Goal: Task Accomplishment & Management: Manage account settings

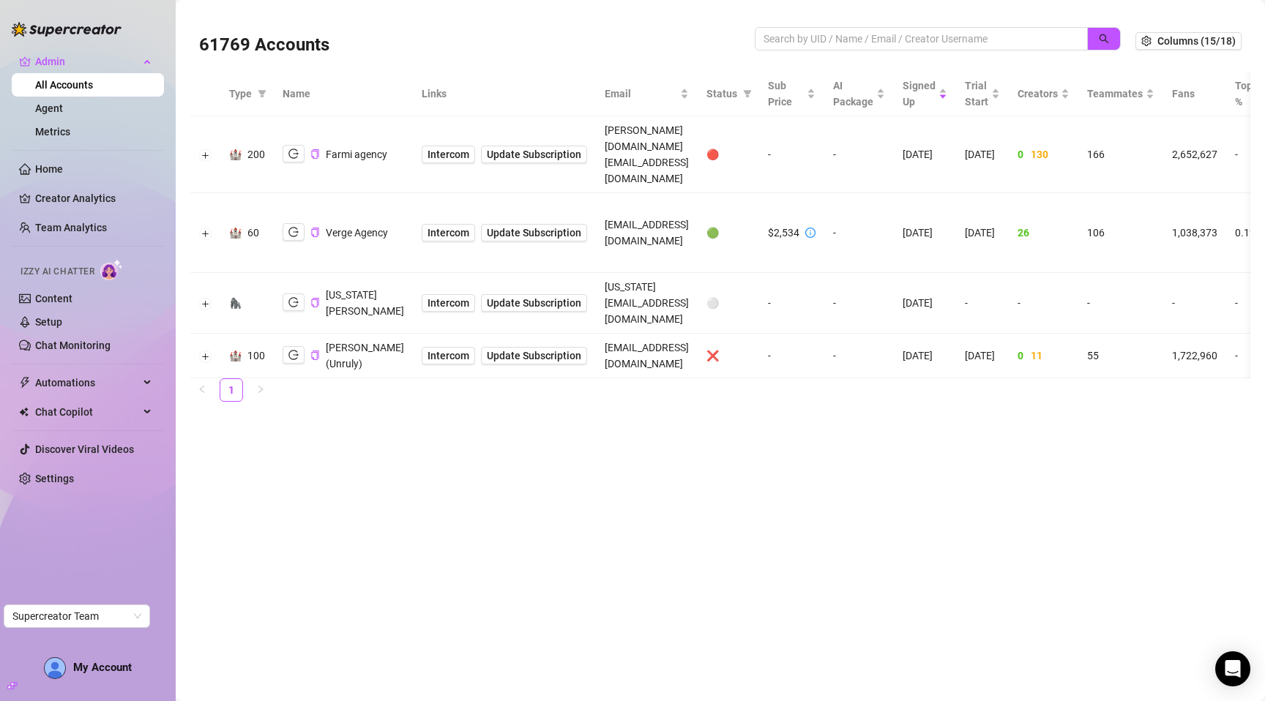
click at [789, 537] on main "61769 Accounts Columns (15/18) Type Name Links Email Status Sub Price AI Packag…" at bounding box center [720, 350] width 1089 height 701
click at [944, 492] on main "61769 Accounts Columns (15/18) Type Name Links Email Status Sub Price AI Packag…" at bounding box center [720, 350] width 1089 height 701
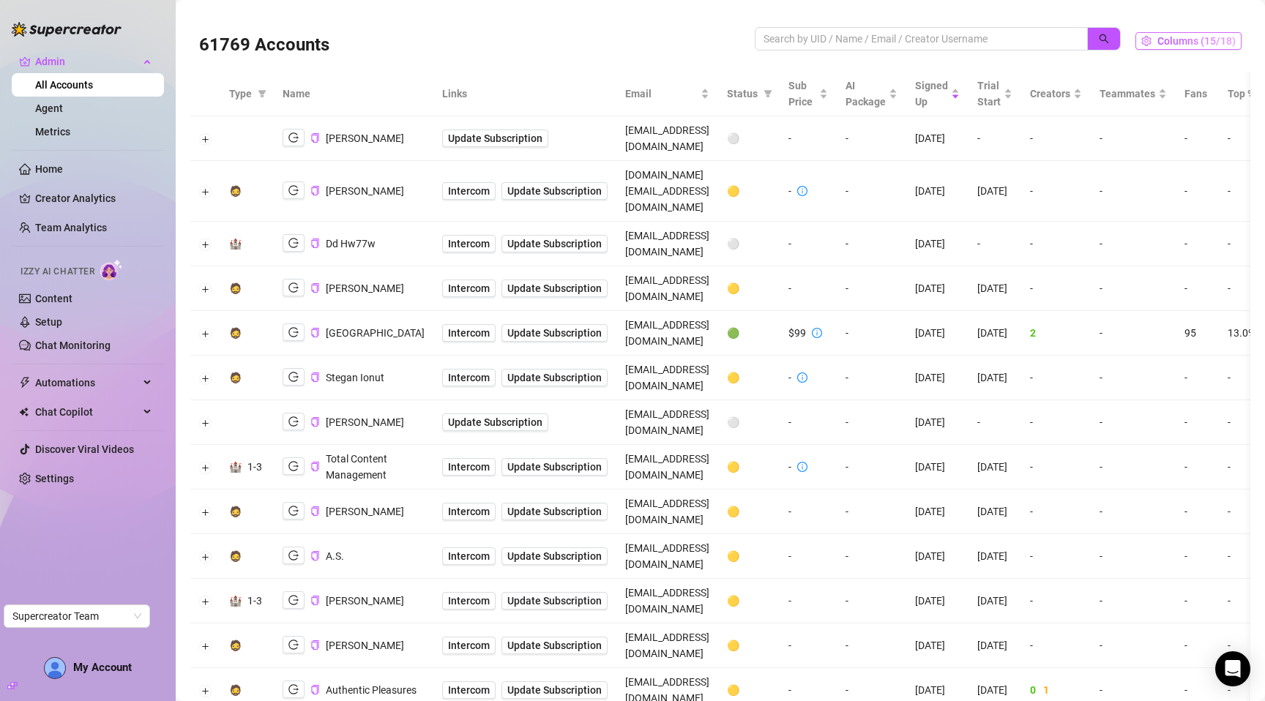
click at [1196, 42] on span "Columns (15/18)" at bounding box center [1197, 41] width 78 height 12
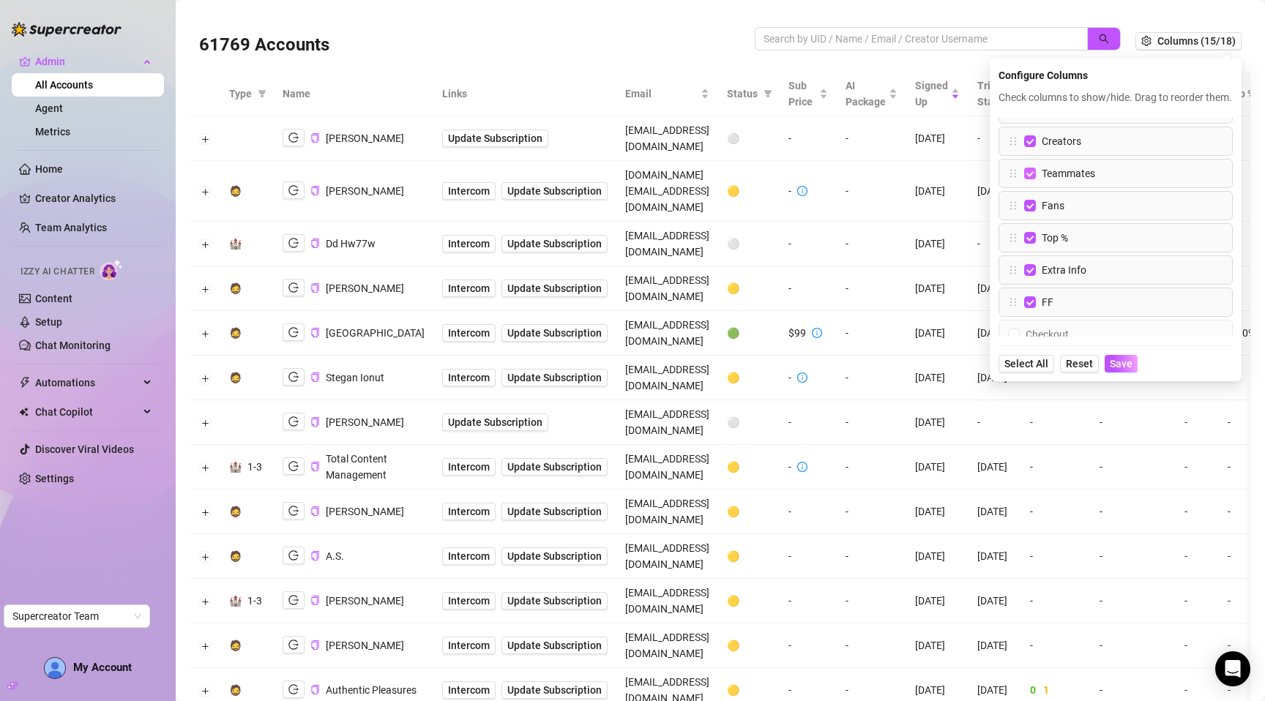
scroll to position [363, 0]
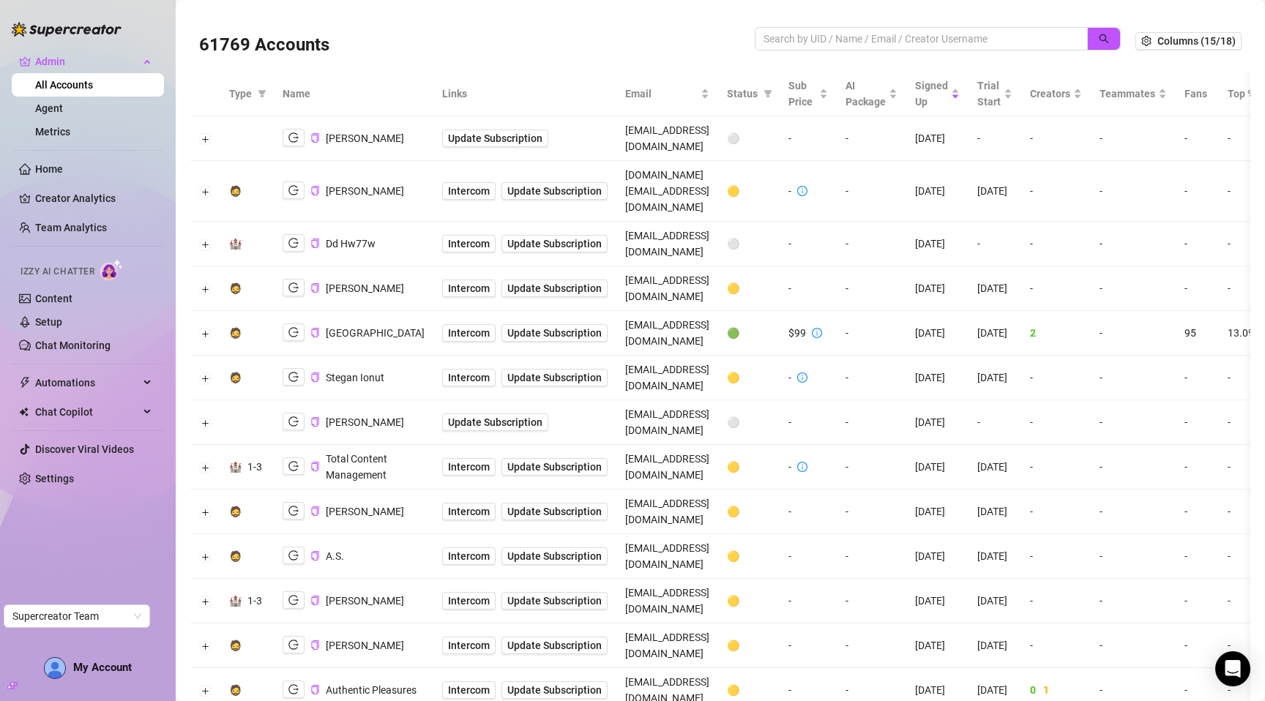
drag, startPoint x: 1221, startPoint y: 433, endPoint x: 1264, endPoint y: 428, distance: 43.6
click at [1264, 428] on div "61769 Accounts Columns (15/18) Type Name Links Email Status Sub Price AI Packag…" at bounding box center [720, 350] width 1089 height 701
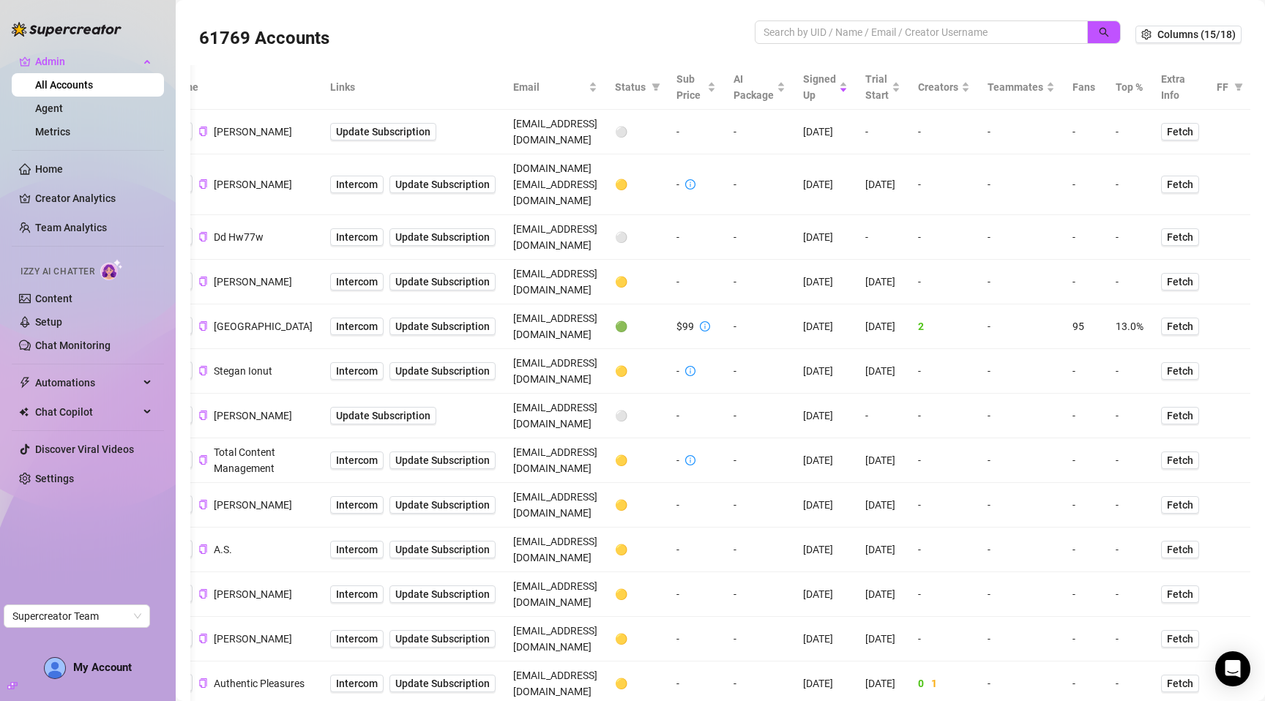
scroll to position [0, 0]
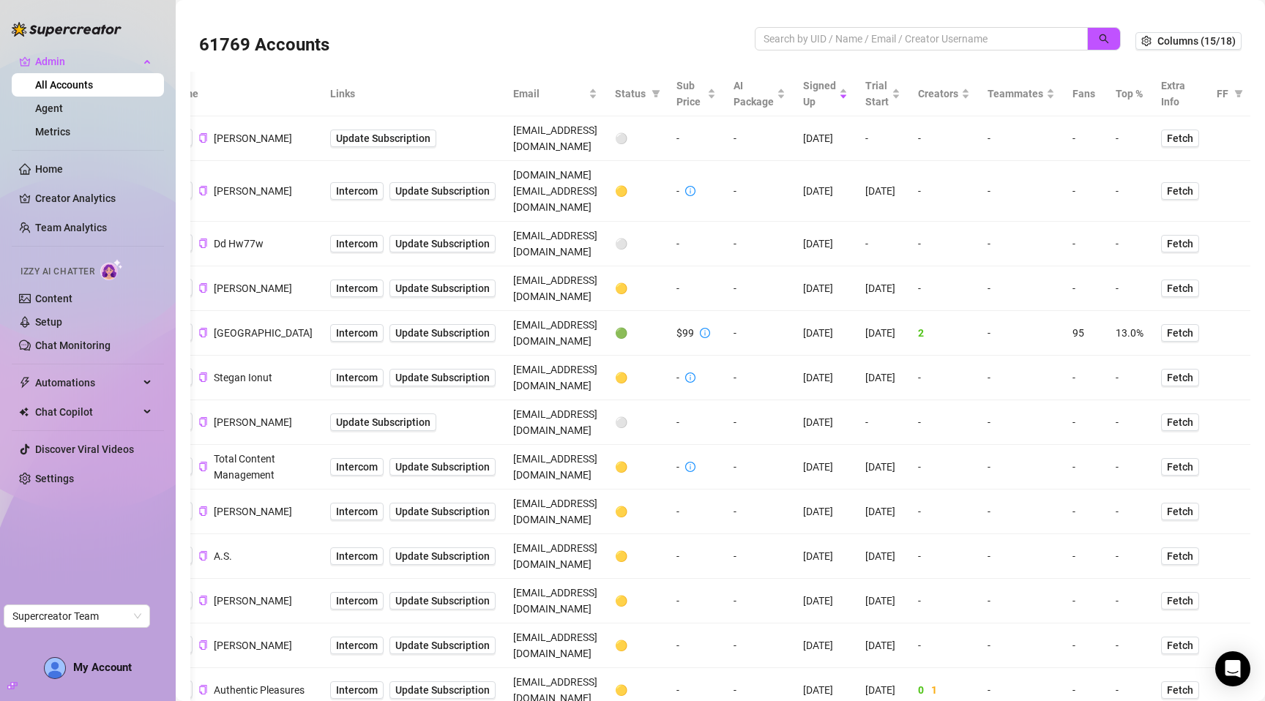
click at [1227, 79] on th "FF" at bounding box center [1229, 94] width 42 height 45
click at [1231, 86] on span at bounding box center [1238, 94] width 15 height 22
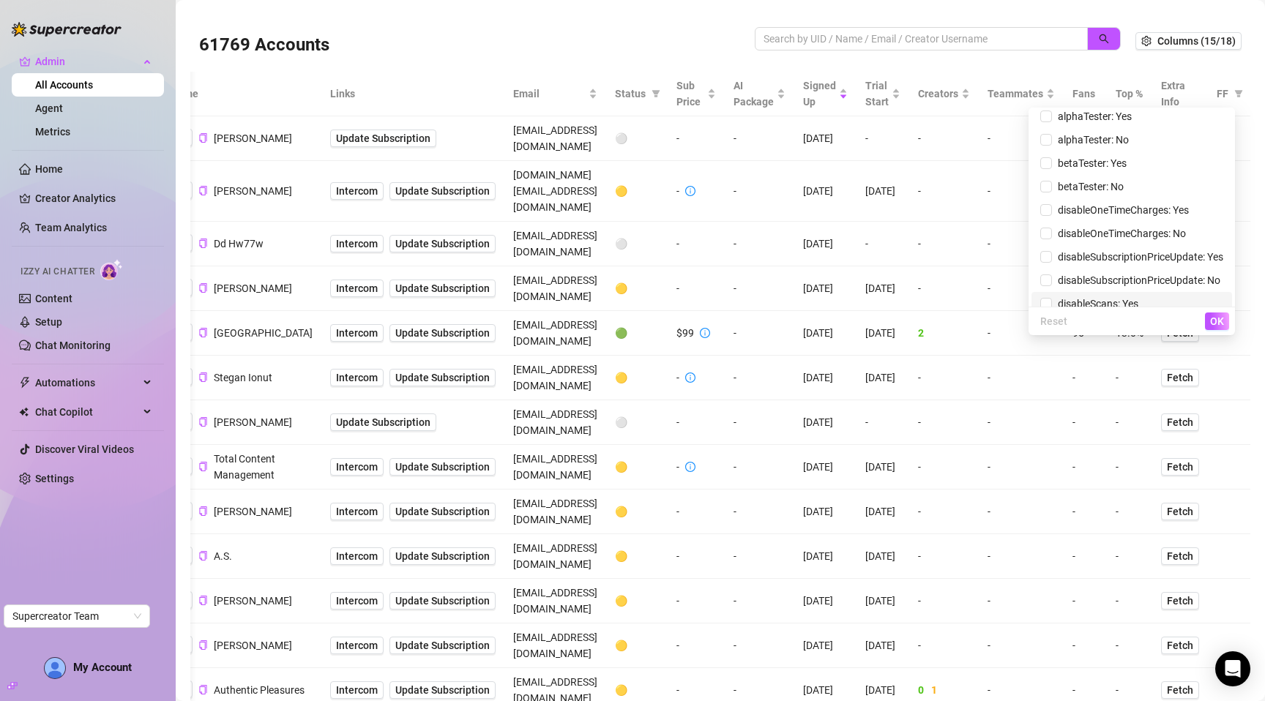
scroll to position [227, 0]
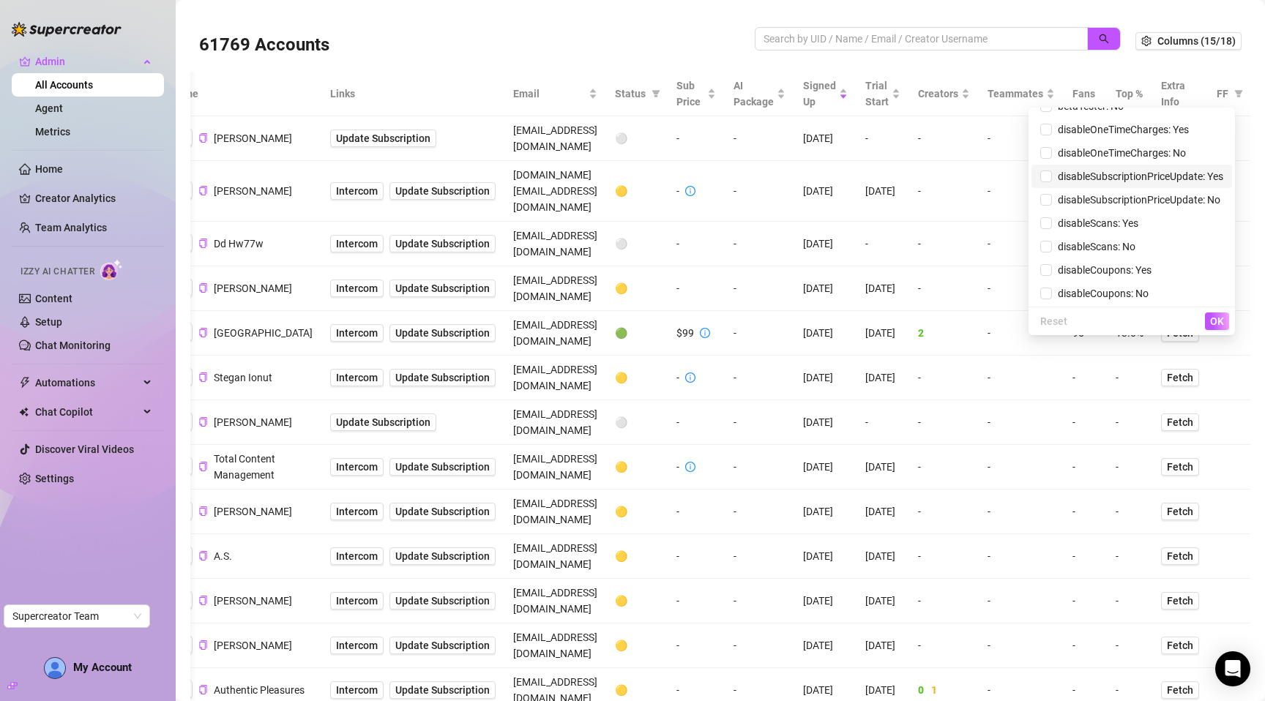
click at [1138, 179] on span "disableSubscriptionPriceUpdate: Yes" at bounding box center [1137, 177] width 171 height 12
checkbox input "true"
click at [1220, 318] on span "OK" at bounding box center [1217, 322] width 14 height 12
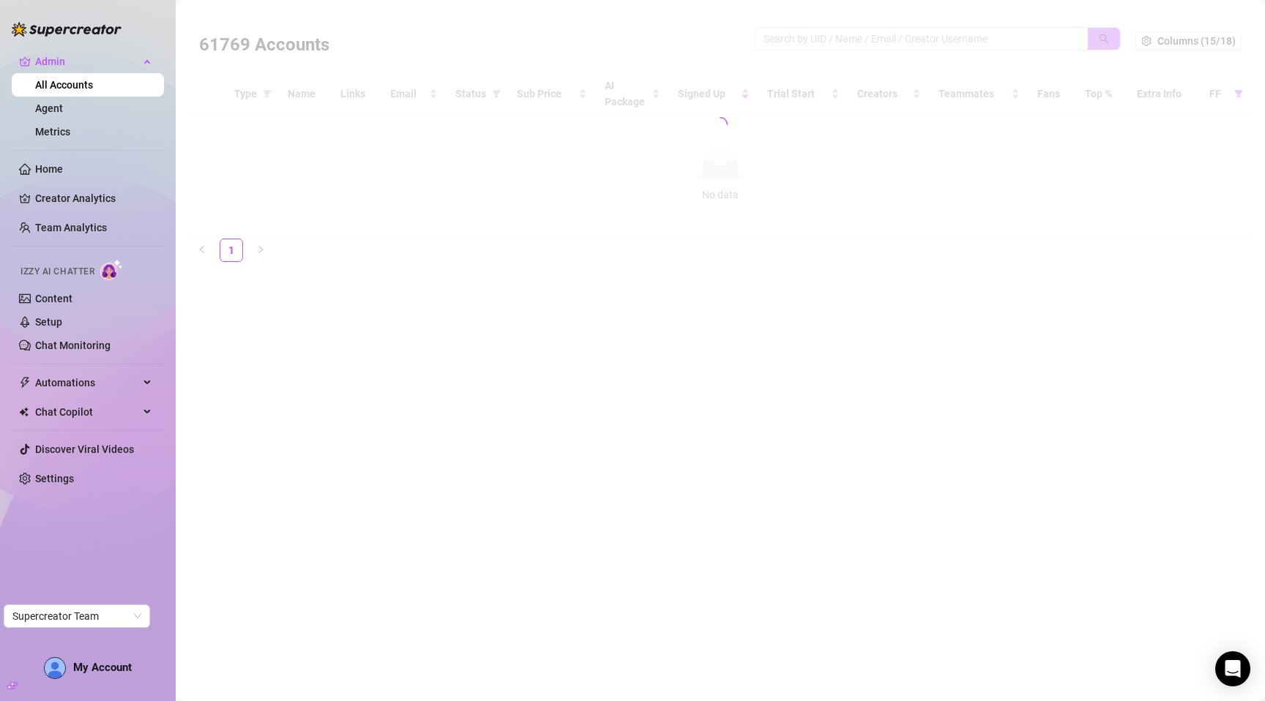
scroll to position [0, 0]
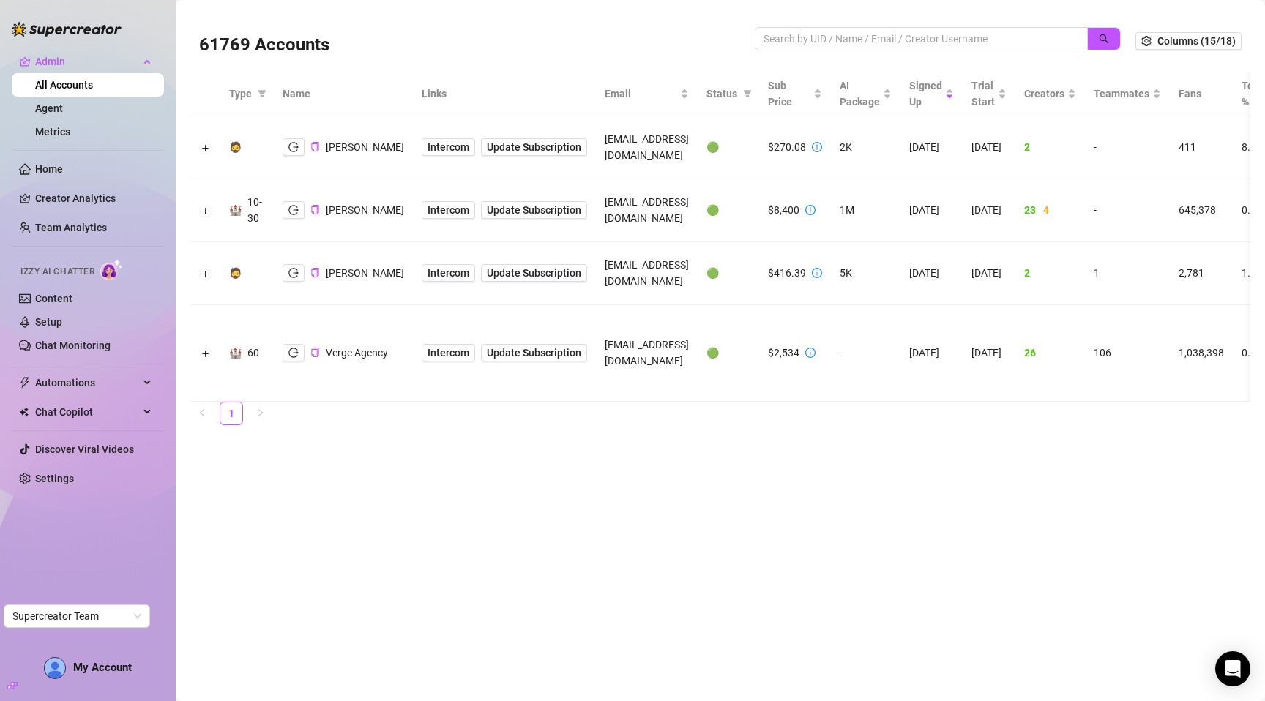
click at [809, 462] on main "61769 Accounts Columns (15/18) Type Name Links Email Status Sub Price AI Packag…" at bounding box center [720, 350] width 1089 height 701
click at [614, 436] on main "61769 Accounts Columns (15/18) Type Name Links Email Status Sub Price AI Packag…" at bounding box center [720, 350] width 1089 height 701
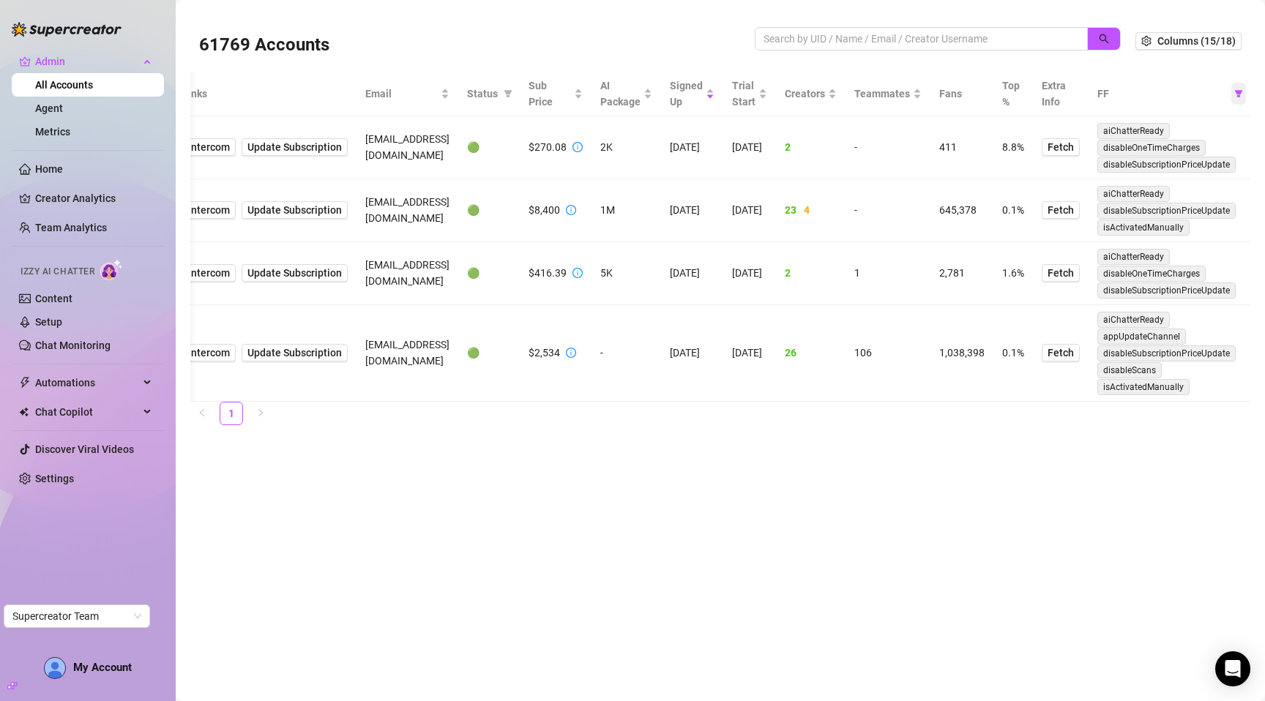
click at [1234, 92] on icon "filter" at bounding box center [1238, 93] width 9 height 9
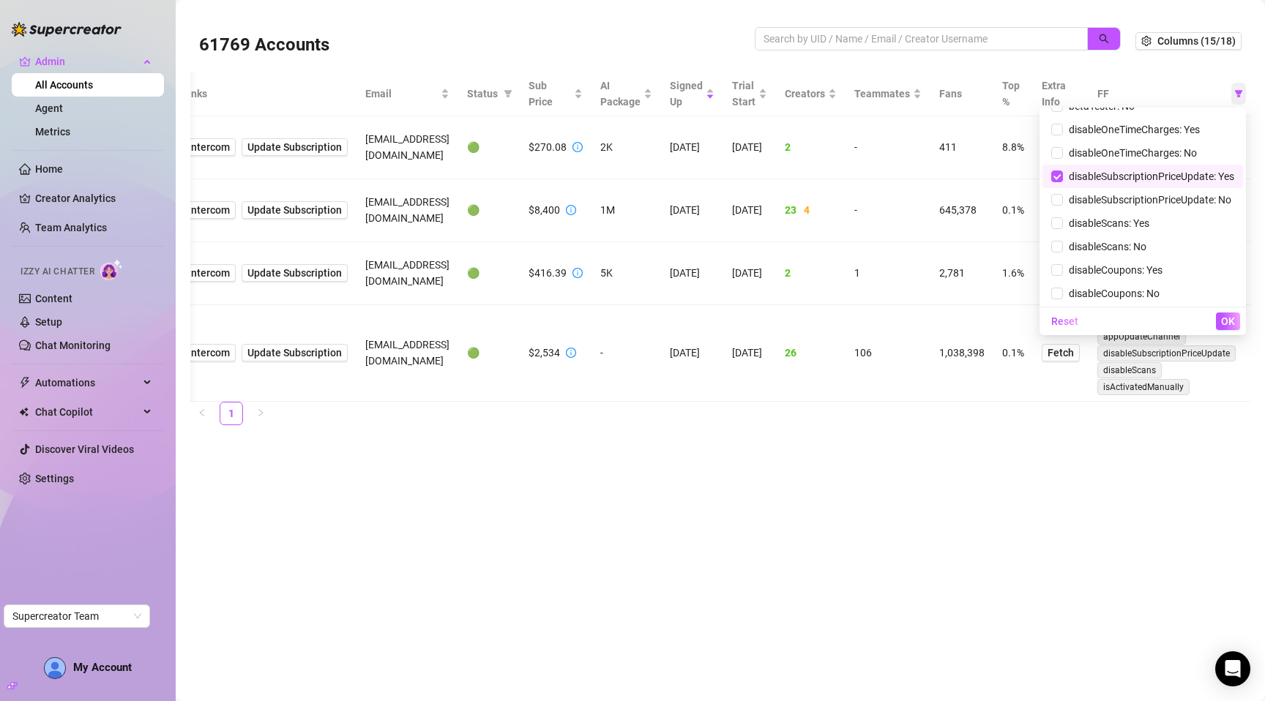
click at [1234, 92] on icon "filter" at bounding box center [1238, 93] width 9 height 9
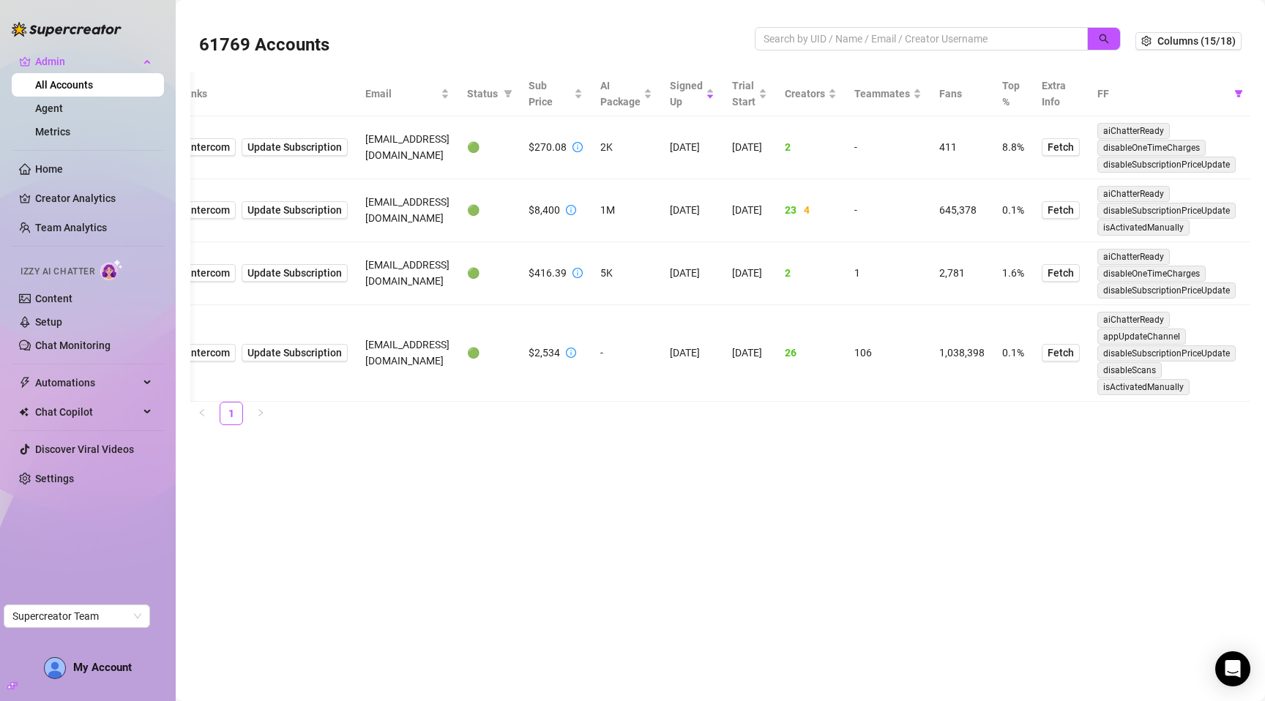
scroll to position [0, 0]
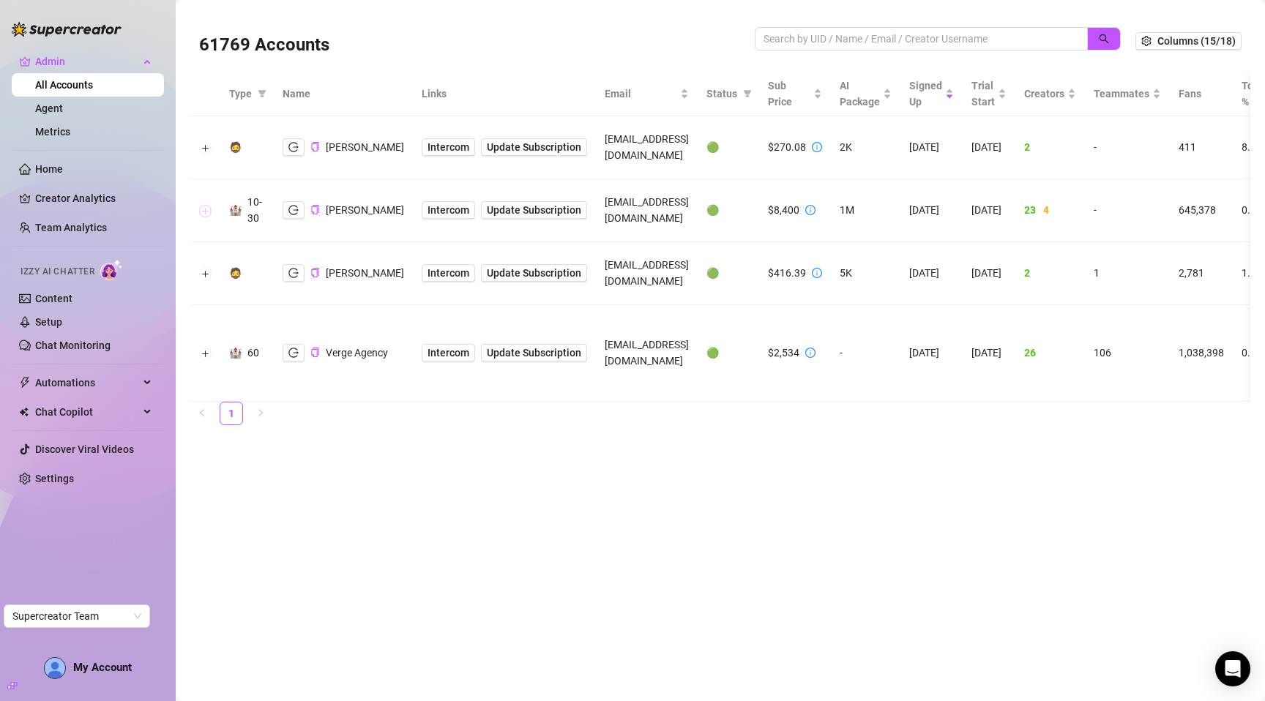
click at [206, 206] on button "Expand row" at bounding box center [206, 212] width 12 height 12
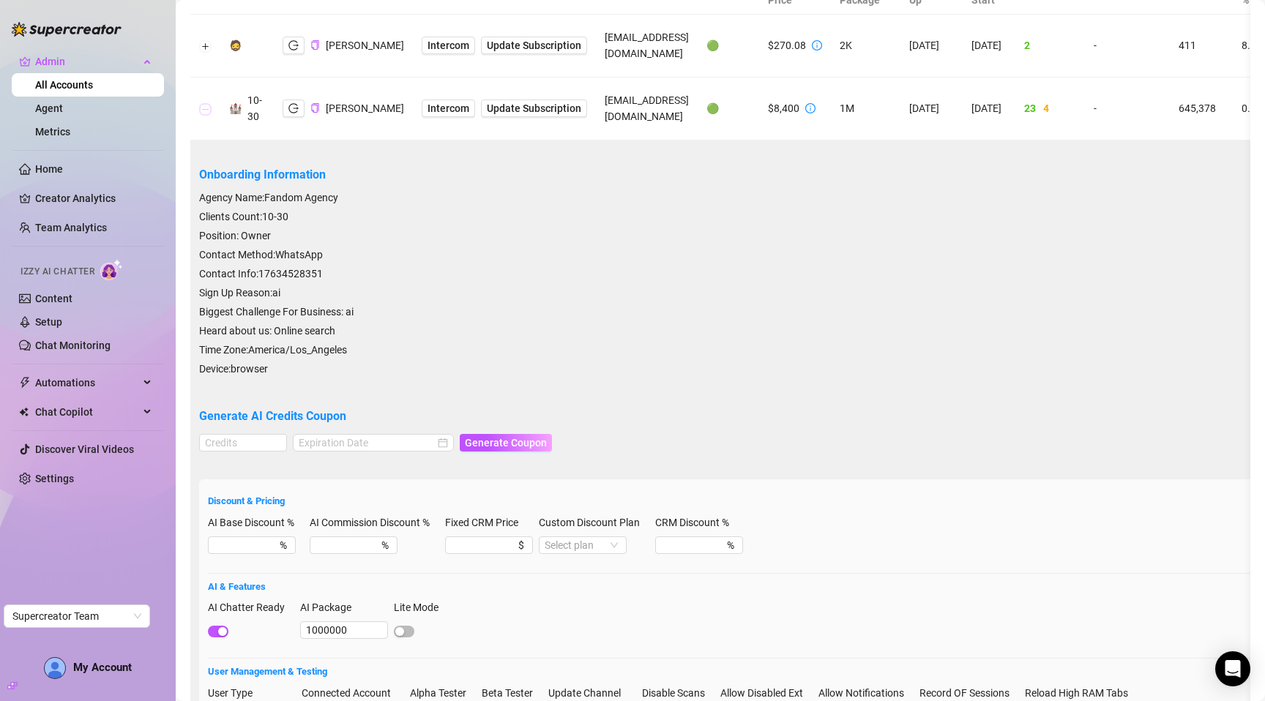
scroll to position [98, 0]
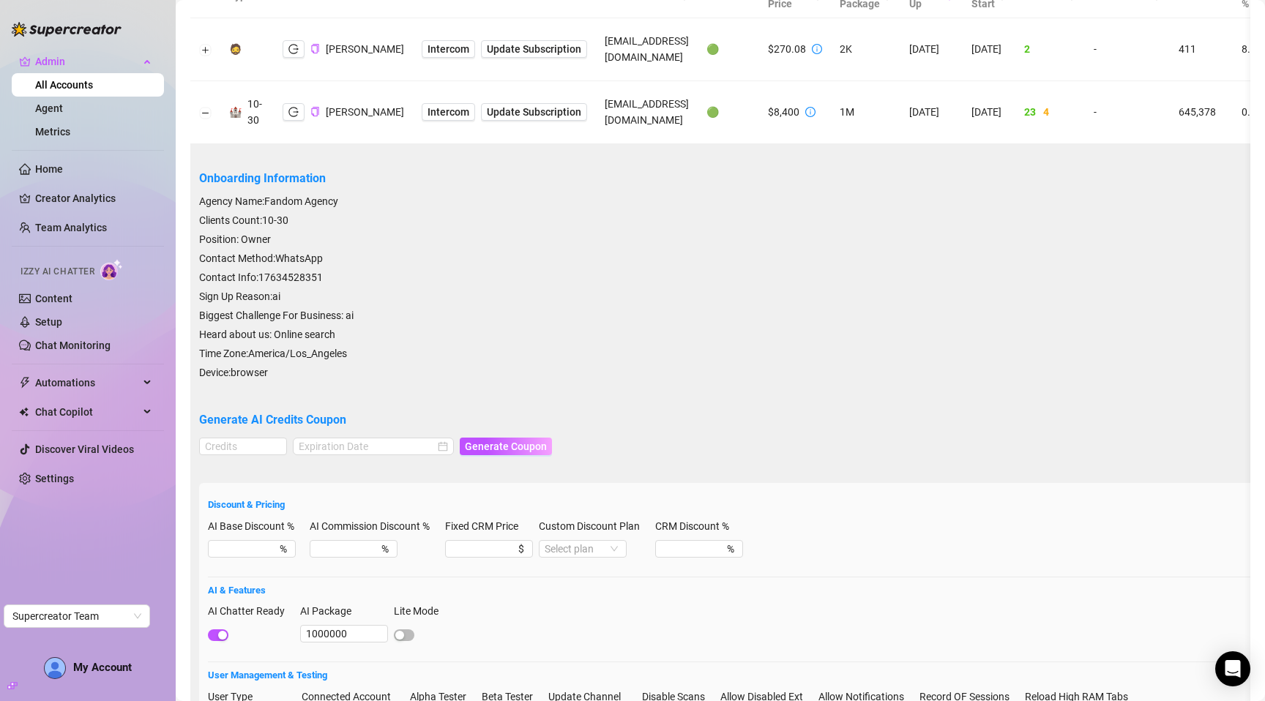
click at [220, 175] on h5 "Onboarding Information" at bounding box center [840, 179] width 1282 height 18
copy h5 "Onboarding"
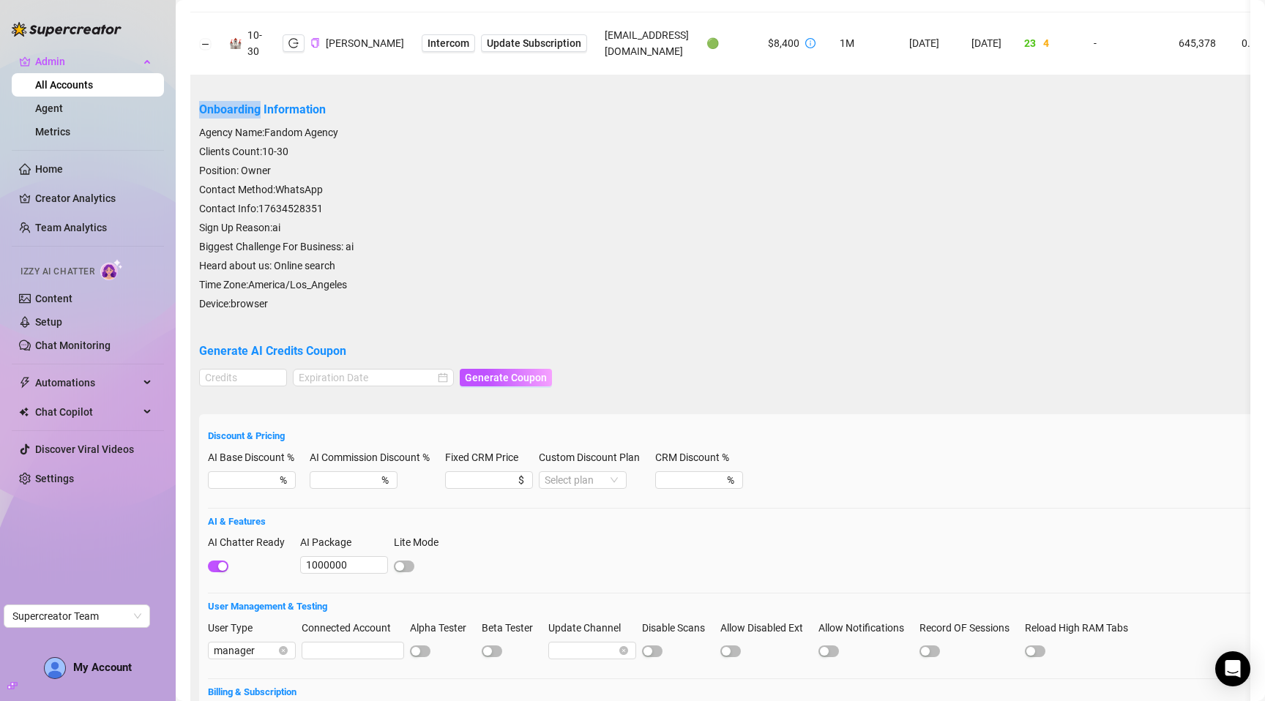
scroll to position [170, 0]
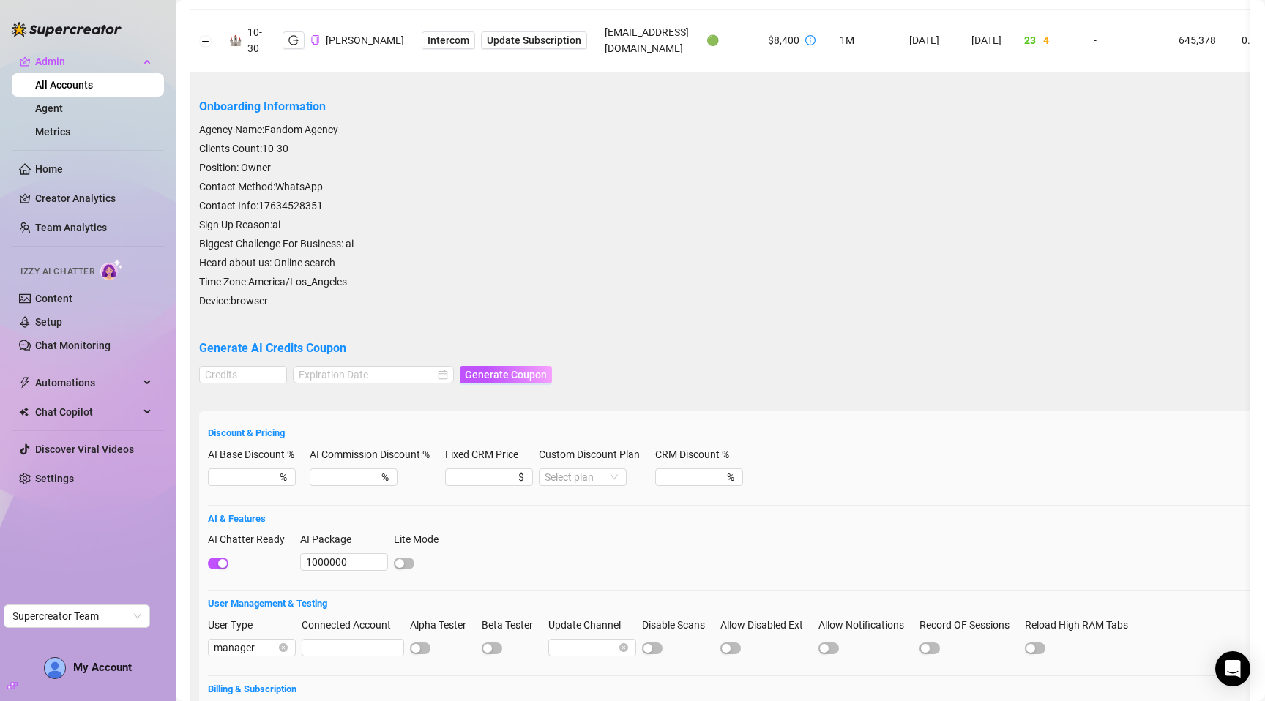
click at [626, 346] on h5 "Generate AI Credits Coupon" at bounding box center [840, 349] width 1282 height 18
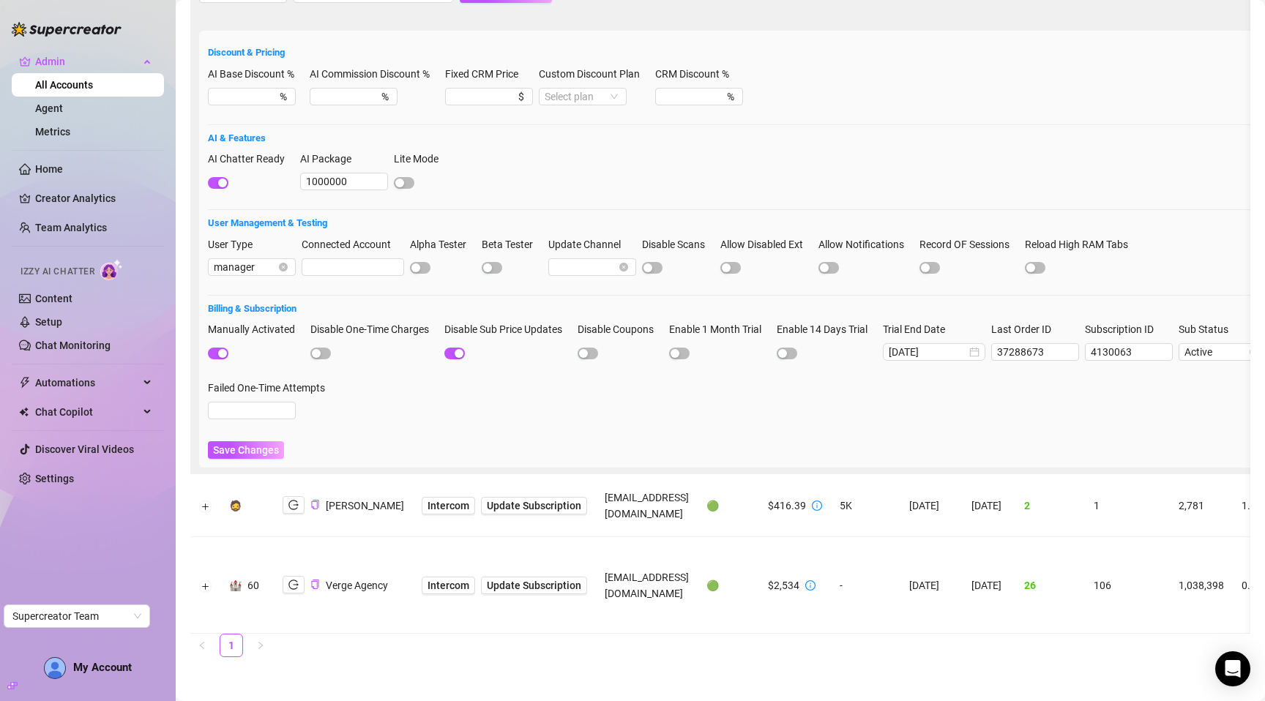
scroll to position [0, 0]
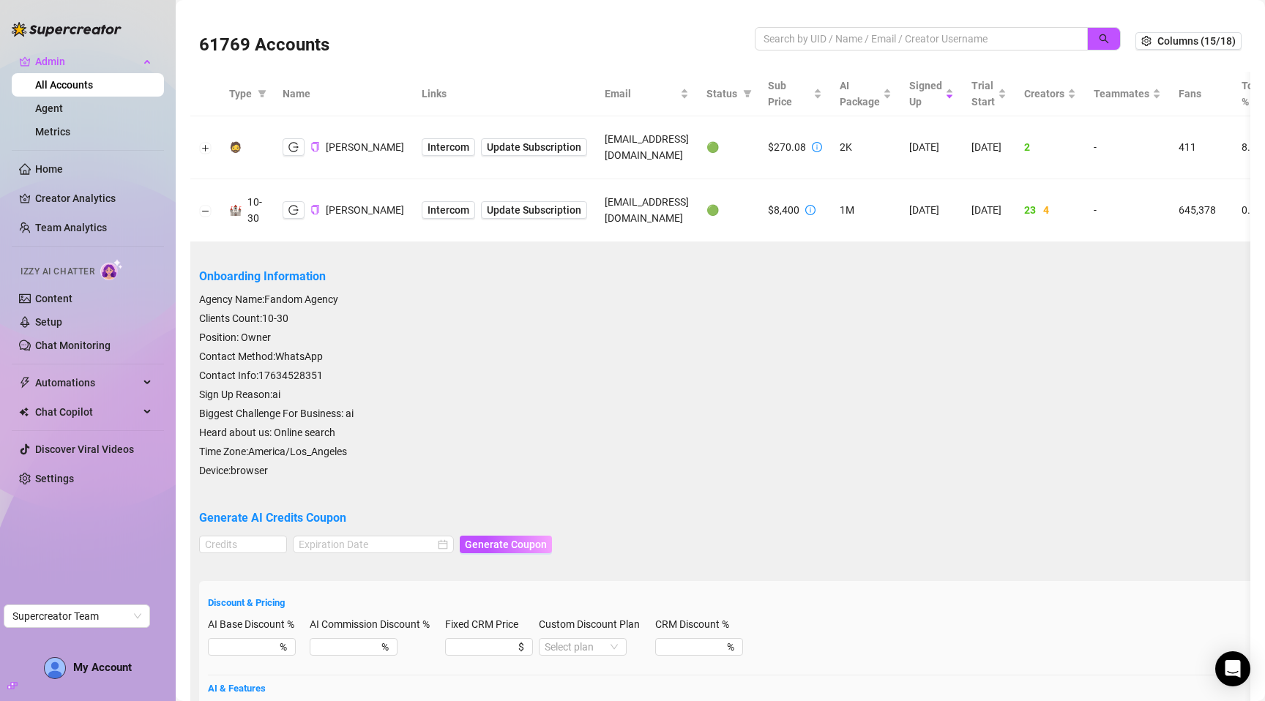
click at [510, 27] on div "61769 Accounts" at bounding box center [477, 41] width 556 height 50
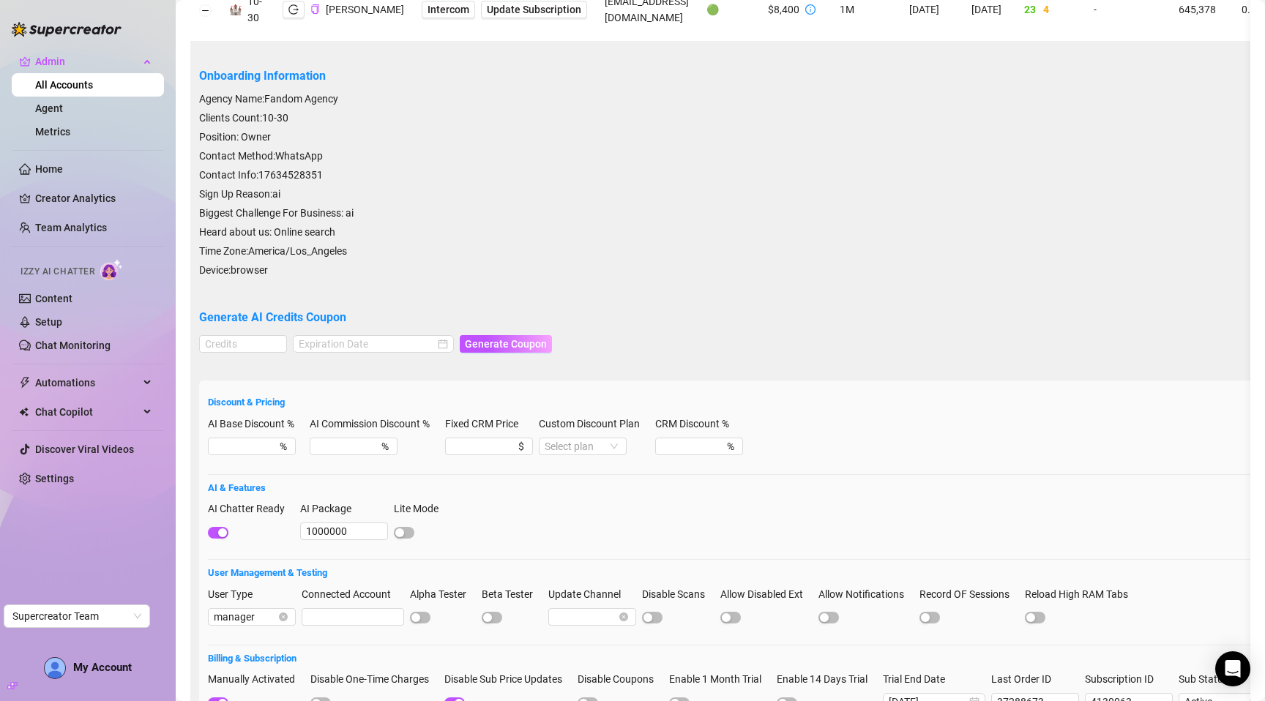
scroll to position [204, 0]
